Goal: Transaction & Acquisition: Purchase product/service

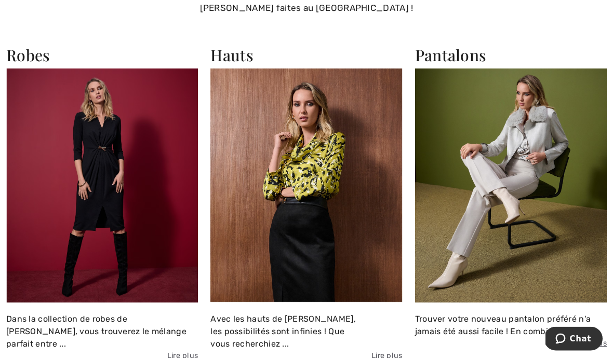
scroll to position [1432, 0]
click at [283, 216] on img at bounding box center [306, 186] width 192 height 234
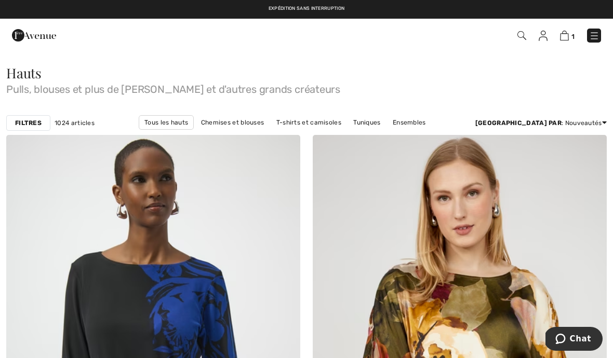
click at [234, 130] on link "[PERSON_NAME] Hauts" at bounding box center [193, 136] width 83 height 13
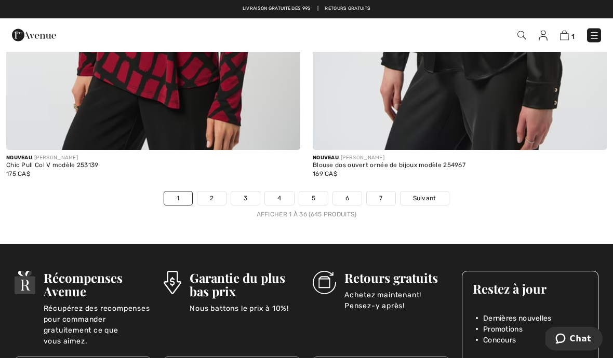
scroll to position [8989, 0]
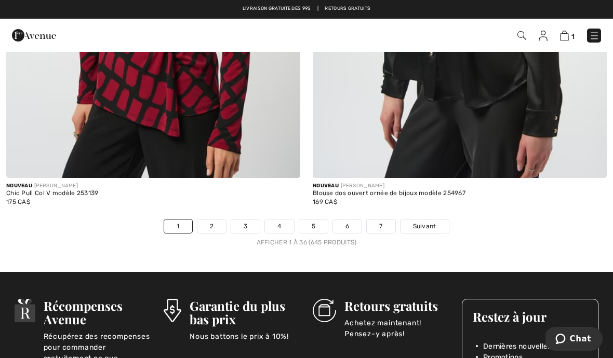
click at [427, 220] on link "Suivant" at bounding box center [424, 226] width 48 height 13
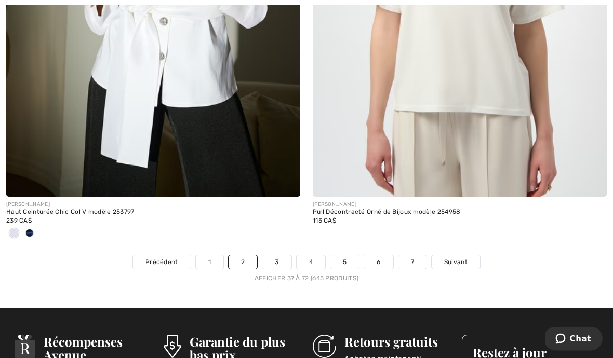
scroll to position [9004, 0]
click at [455, 258] on span "Suivant" at bounding box center [455, 262] width 23 height 9
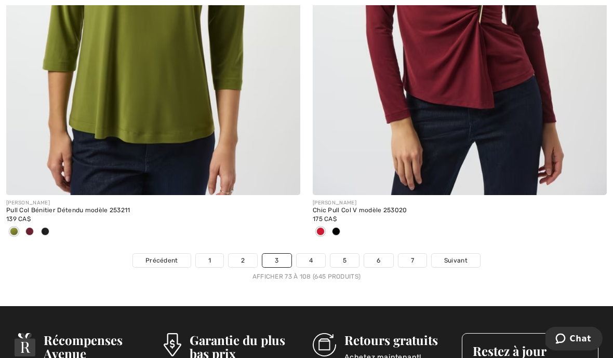
scroll to position [8965, 0]
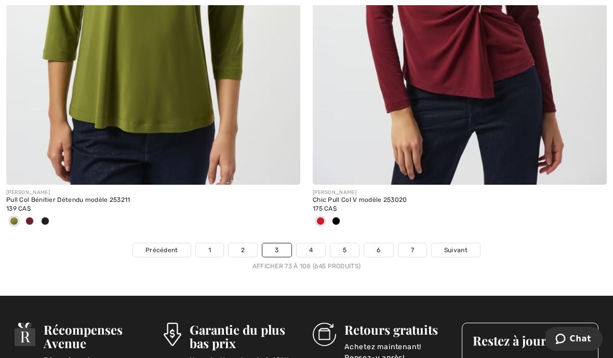
click at [47, 217] on span at bounding box center [45, 221] width 8 height 8
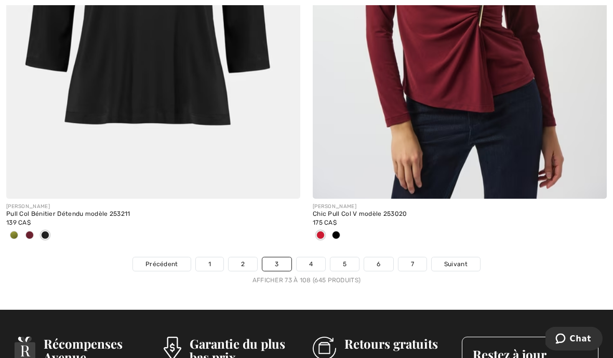
scroll to position [8950, 0]
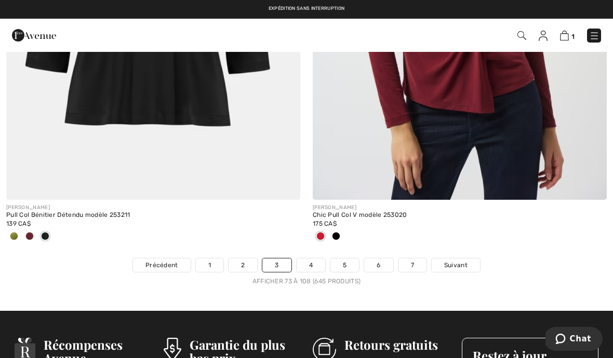
click at [452, 261] on span "Suivant" at bounding box center [455, 265] width 23 height 9
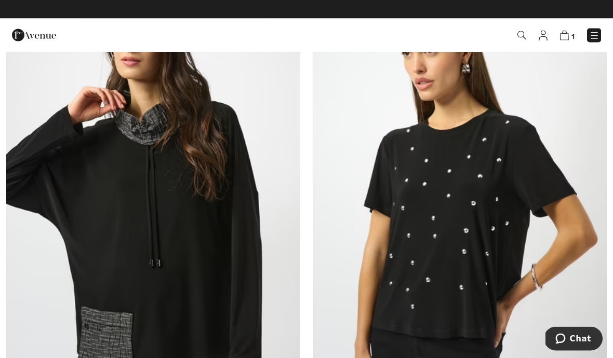
scroll to position [7711, 0]
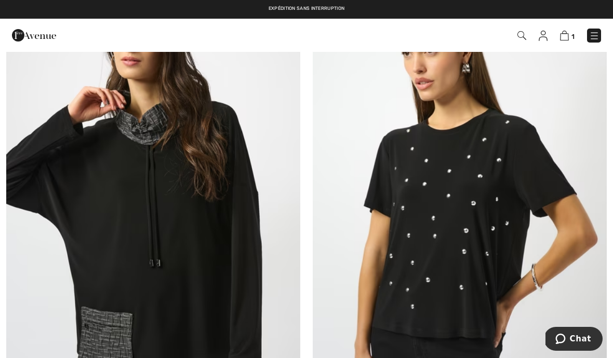
click at [407, 203] on img at bounding box center [460, 203] width 294 height 441
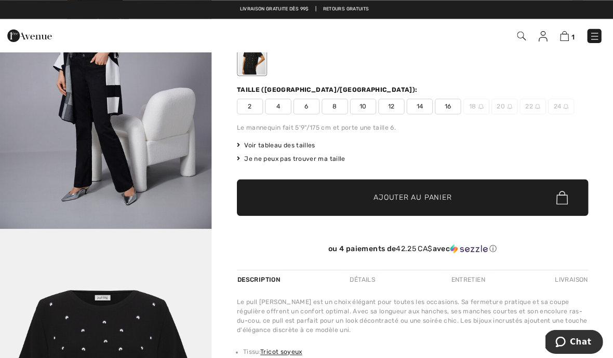
scroll to position [101, 0]
